Goal: Entertainment & Leisure: Consume media (video, audio)

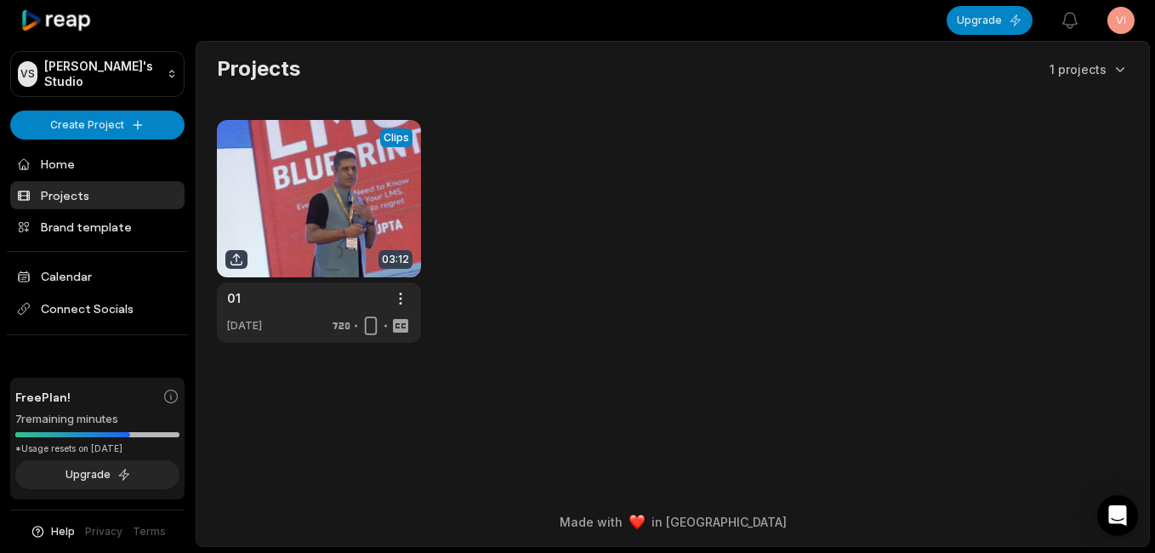
click at [106, 188] on link "Projects" at bounding box center [97, 195] width 174 height 28
click at [271, 327] on link at bounding box center [319, 231] width 204 height 223
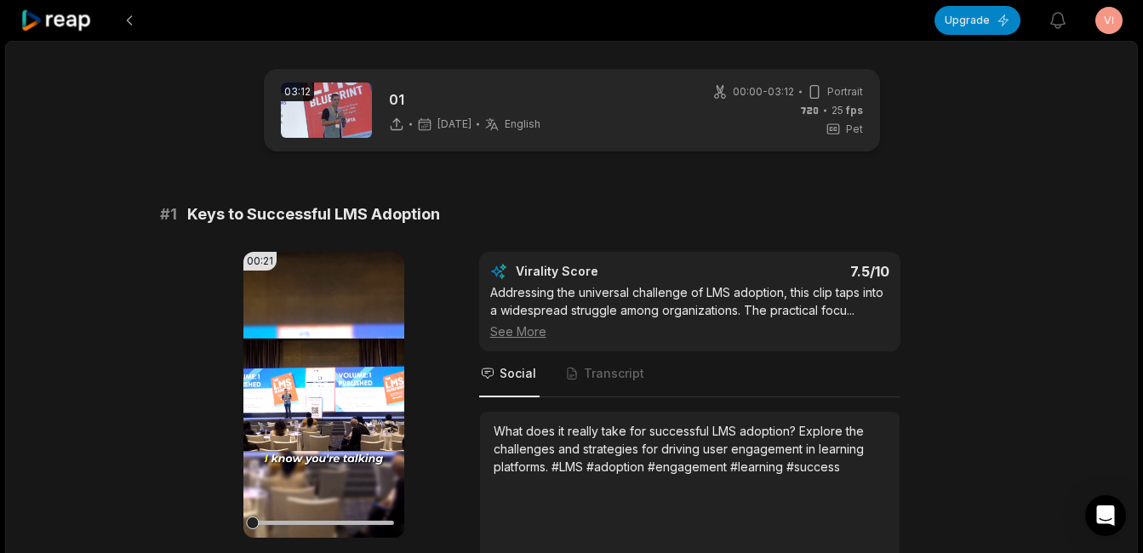
scroll to position [85, 0]
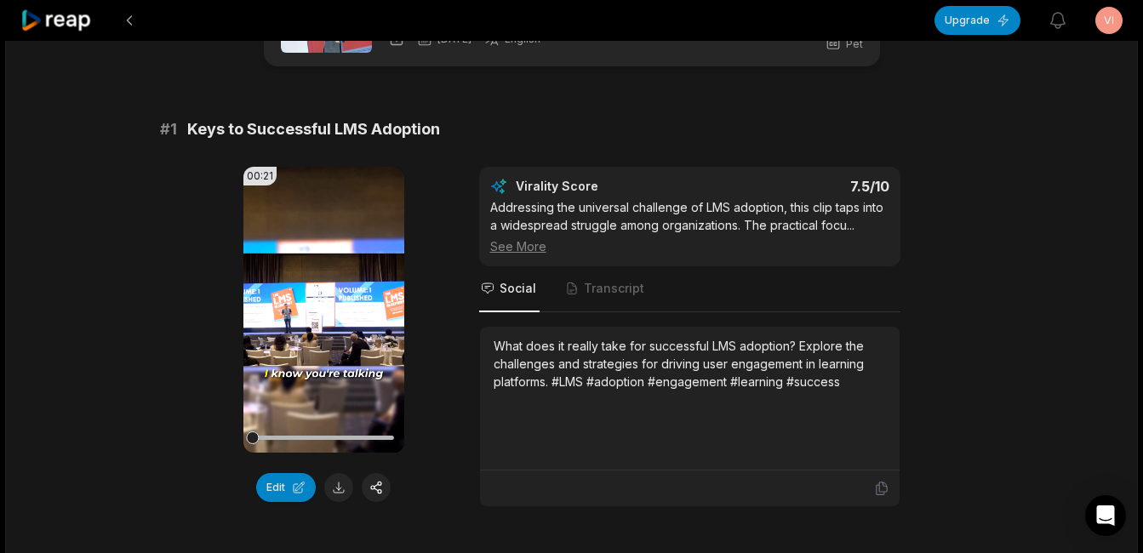
click at [315, 352] on video "Your browser does not support mp4 format." at bounding box center [323, 310] width 161 height 286
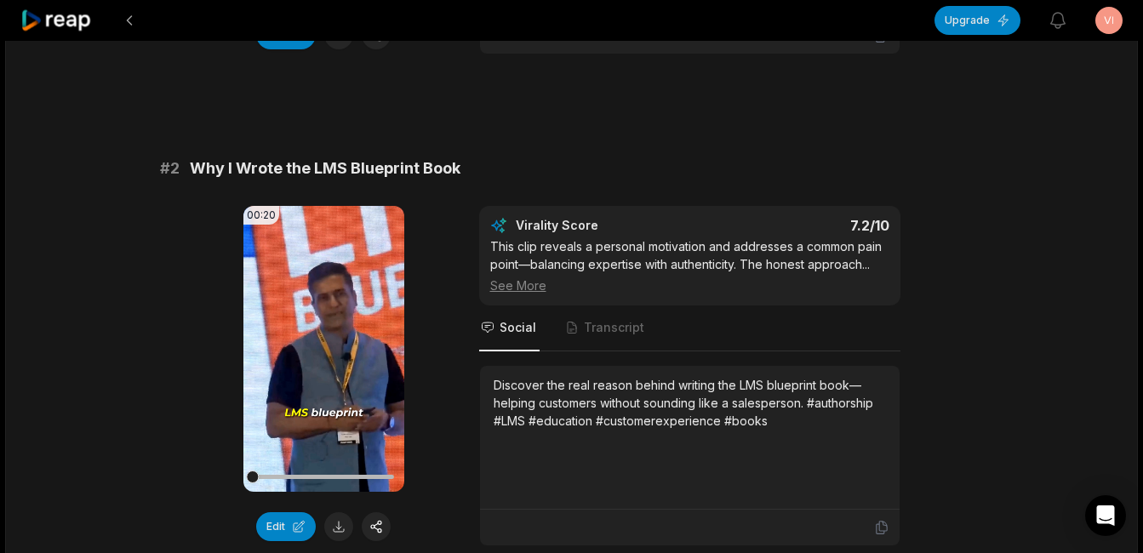
scroll to position [596, 0]
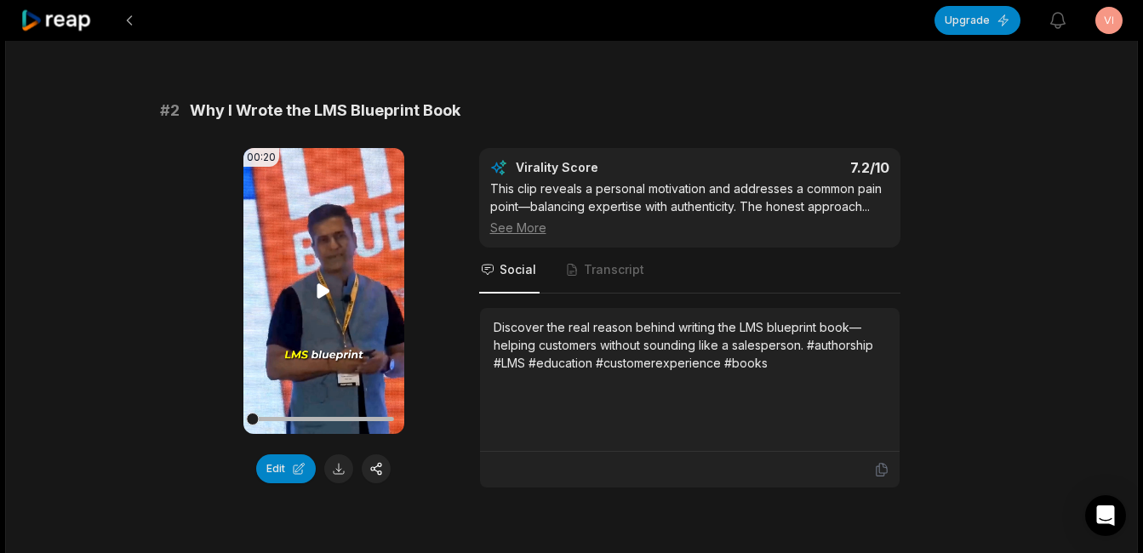
click at [328, 291] on icon at bounding box center [323, 290] width 13 height 14
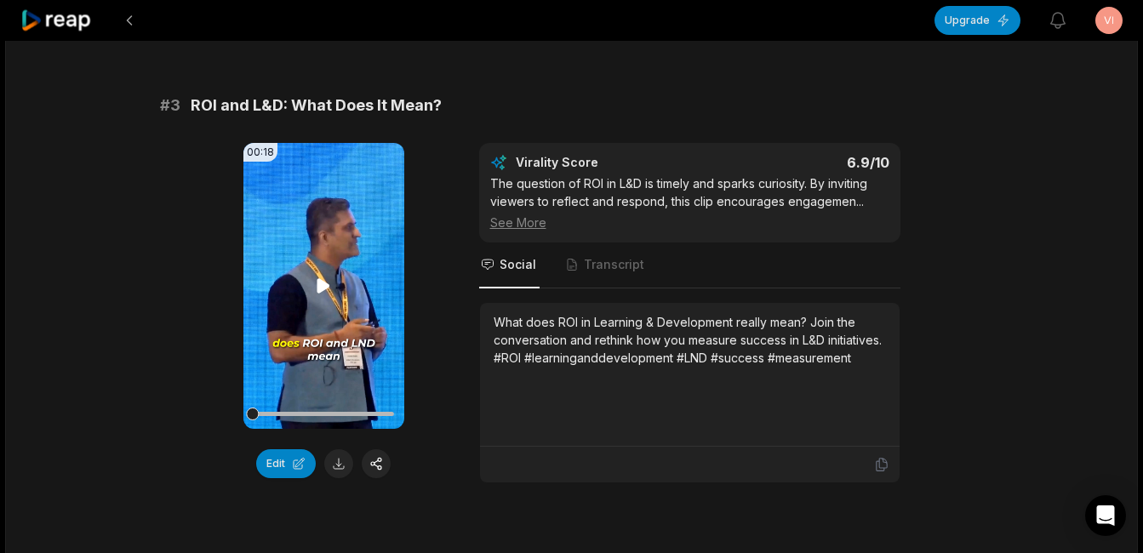
scroll to position [1106, 0]
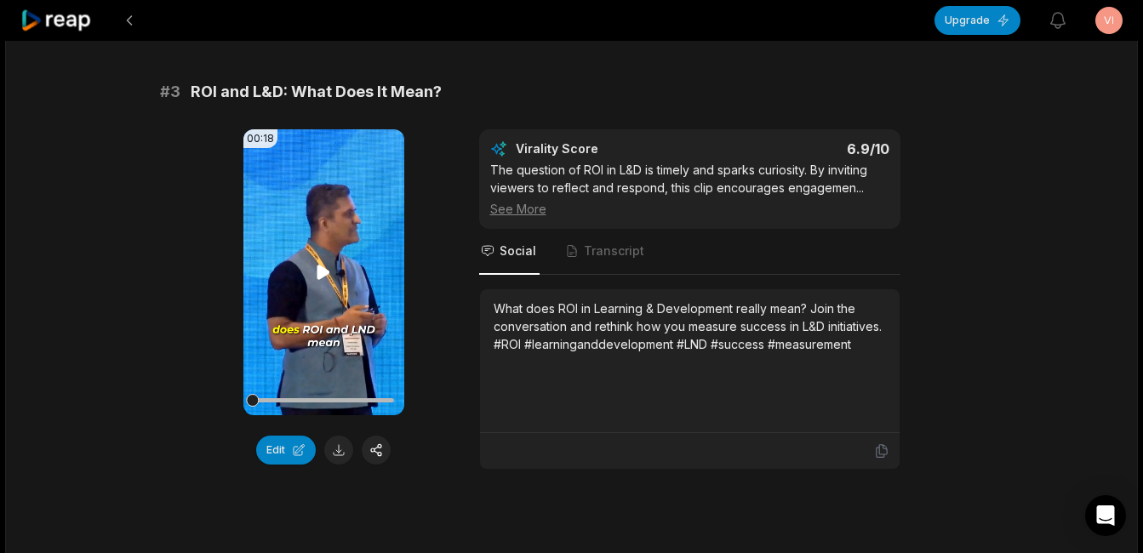
click at [331, 307] on video "Your browser does not support mp4 format." at bounding box center [323, 272] width 161 height 286
click at [345, 282] on video "Your browser does not support mp4 format." at bounding box center [323, 272] width 161 height 286
click at [1030, 170] on div "03:12 01 [DATE] English en 00:00 - 03:12 Portrait 25 fps Pet # 1 Keys to Succes…" at bounding box center [571, 511] width 1133 height 3152
